Goal: Find specific page/section: Find specific page/section

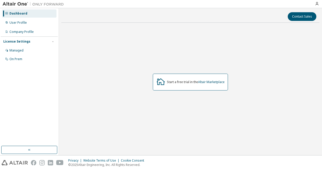
drag, startPoint x: 184, startPoint y: 71, endPoint x: 182, endPoint y: 81, distance: 10.0
click at [183, 72] on div "Start a free trial in the Altair Marketplace" at bounding box center [190, 82] width 258 height 111
click at [182, 82] on div "Start a free trial in the Altair Marketplace" at bounding box center [196, 82] width 58 height 4
click at [34, 50] on div "Managed" at bounding box center [29, 51] width 54 height 8
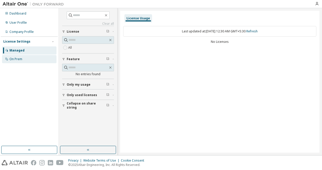
click at [22, 59] on div "On Prem" at bounding box center [15, 59] width 13 height 4
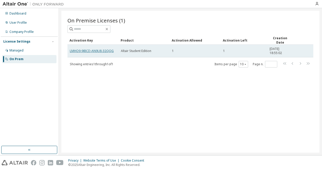
click at [72, 50] on link "LMHO9-9JBCD-AN9U8-32QQG" at bounding box center [92, 51] width 44 height 4
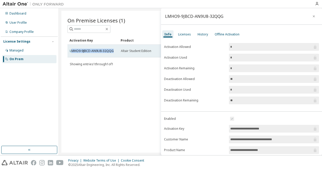
drag, startPoint x: 71, startPoint y: 50, endPoint x: 113, endPoint y: 50, distance: 42.2
click at [113, 50] on div "LMHO9-9JBCD-AN9U8-32QQG" at bounding box center [93, 51] width 47 height 4
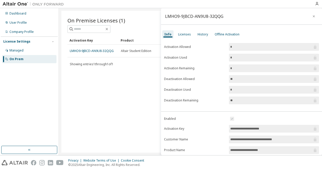
drag, startPoint x: 113, startPoint y: 50, endPoint x: 97, endPoint y: 76, distance: 30.8
click at [102, 78] on div "On Premise Licenses (1) Clear Load Save Save As Field Operator Value Select fil…" at bounding box center [190, 82] width 258 height 142
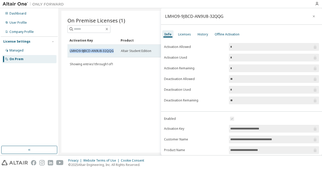
drag, startPoint x: 68, startPoint y: 50, endPoint x: 115, endPoint y: 50, distance: 46.0
click at [115, 50] on td "LMHO9-9JBCD-AN9U8-32QQG" at bounding box center [92, 51] width 51 height 13
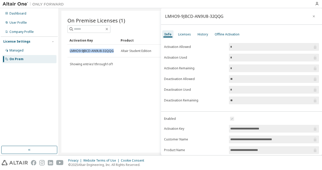
copy link "LMHO9-9JBCD-AN9U8-32QQG"
